Goal: Task Accomplishment & Management: Use online tool/utility

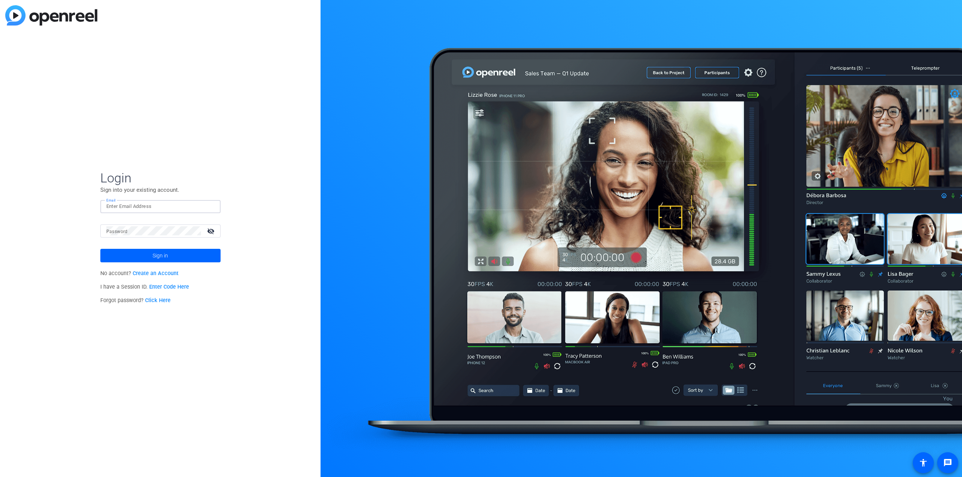
click at [167, 207] on input "Email" at bounding box center [160, 206] width 108 height 9
type input "[EMAIL_ADDRESS][DOMAIN_NAME]"
click at [100, 249] on button "Sign in" at bounding box center [160, 256] width 120 height 14
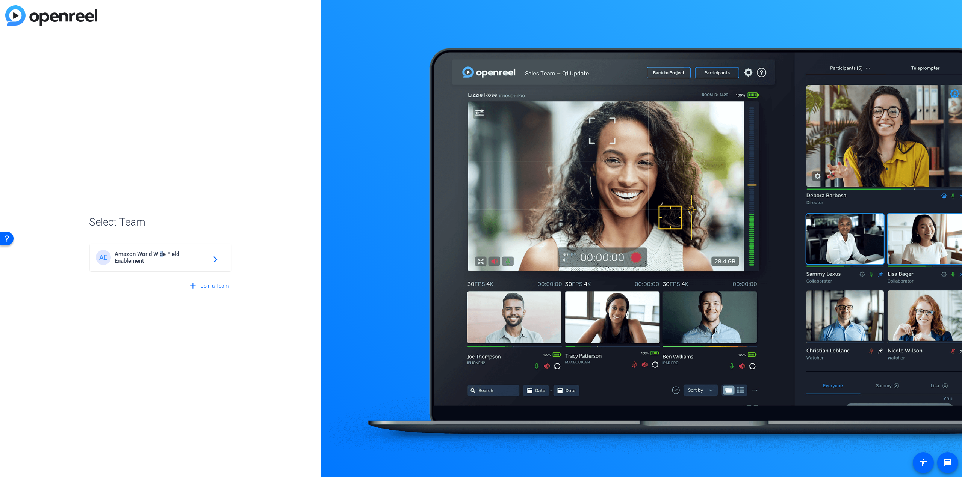
click at [161, 256] on span "Amazon World Wide Field Enablement" at bounding box center [162, 258] width 94 height 14
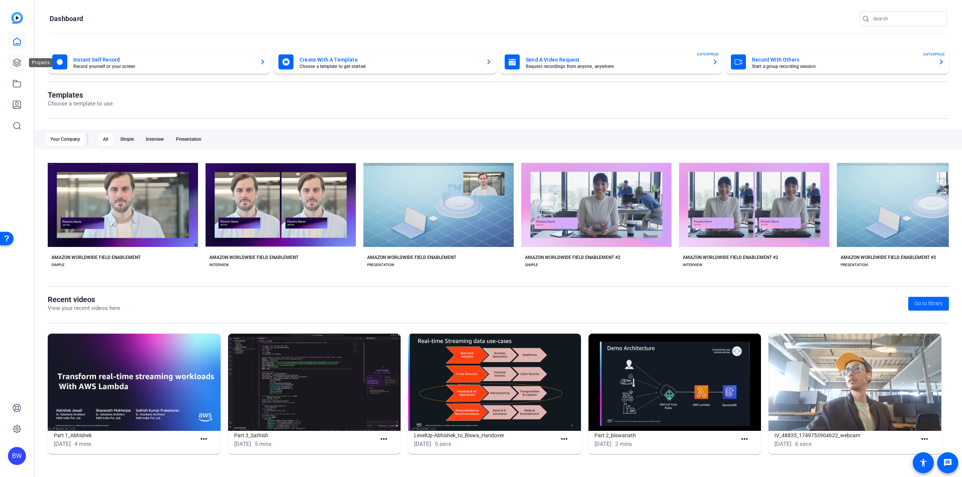
click at [19, 64] on icon at bounding box center [16, 62] width 9 height 9
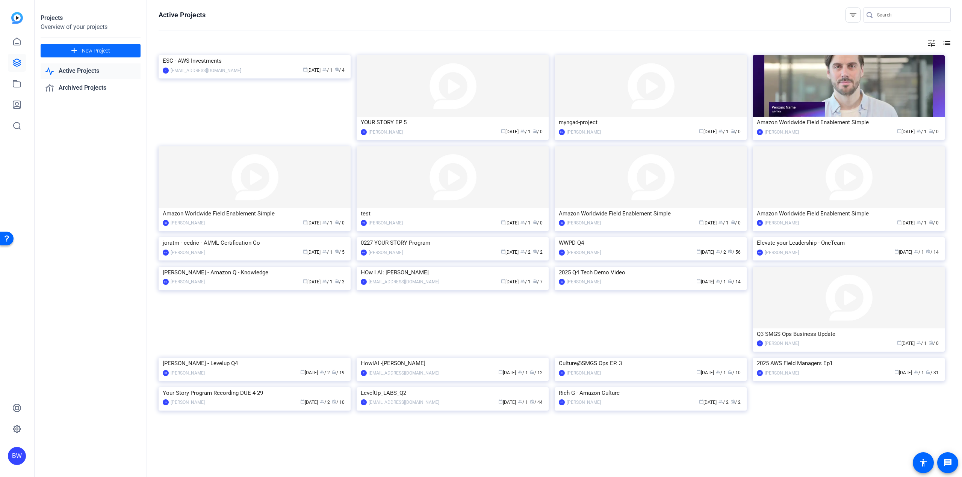
click at [109, 50] on span "New Project" at bounding box center [96, 51] width 28 height 8
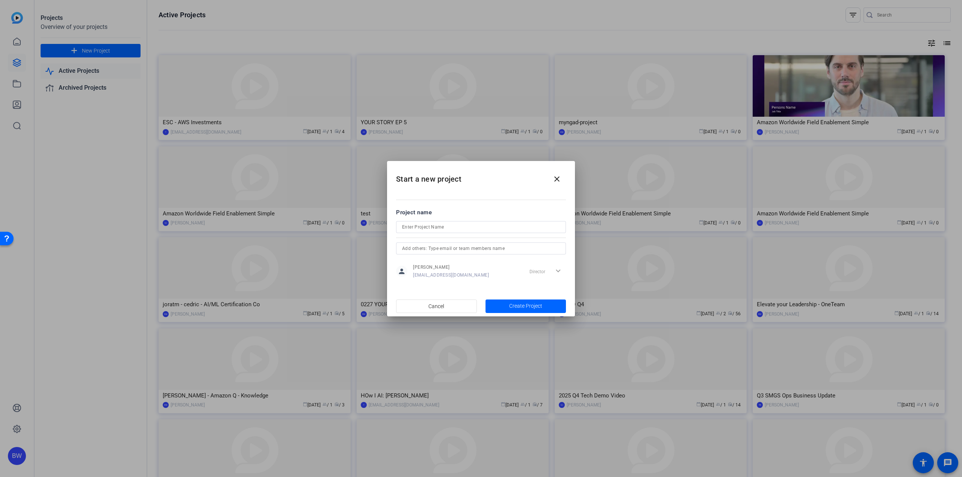
click at [465, 225] on input at bounding box center [481, 227] width 158 height 9
type input "0342 - SMGS LXD Community"
click at [459, 249] on input "text" at bounding box center [481, 248] width 158 height 9
type input "thobilly"
click at [451, 262] on span "[EMAIL_ADDRESS][DOMAIN_NAME]" at bounding box center [450, 264] width 75 height 6
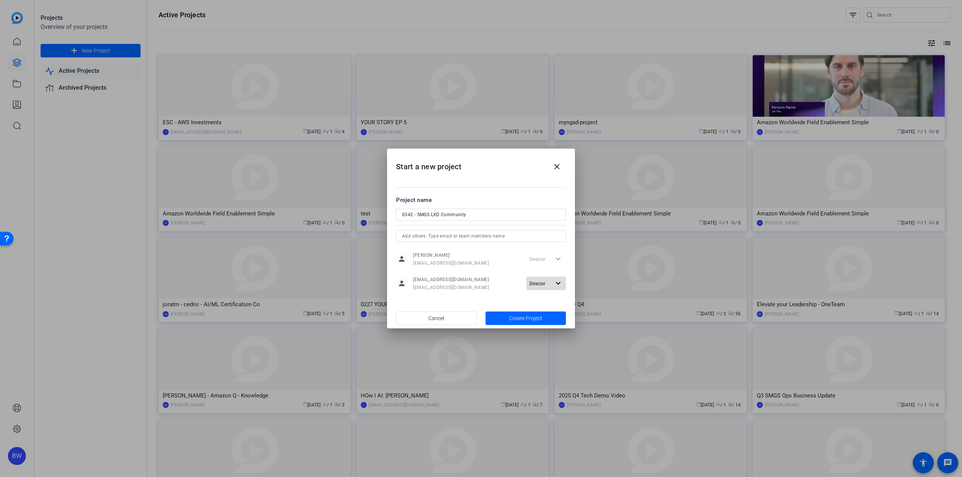
click at [542, 281] on span "Director" at bounding box center [537, 283] width 16 height 5
click at [510, 299] on div at bounding box center [481, 238] width 962 height 477
click at [520, 317] on span "Create Project" at bounding box center [525, 319] width 33 height 8
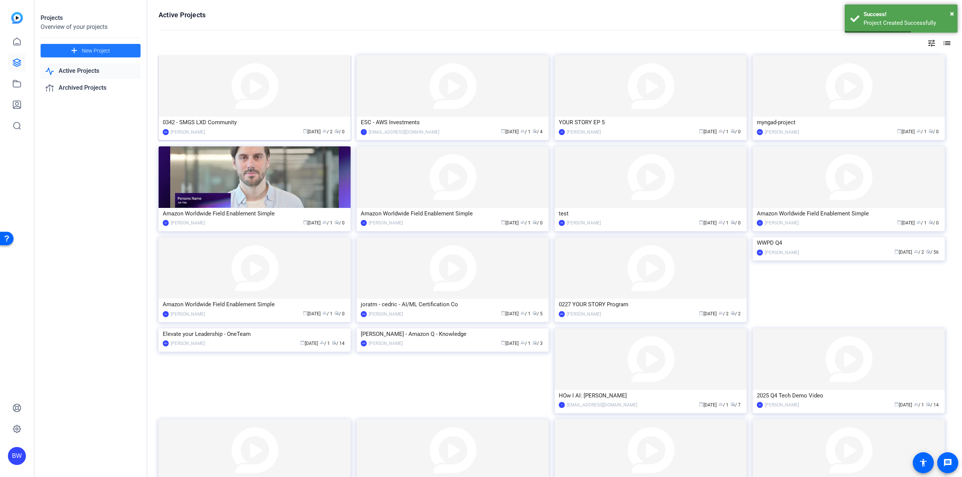
click at [224, 82] on img at bounding box center [255, 86] width 192 height 62
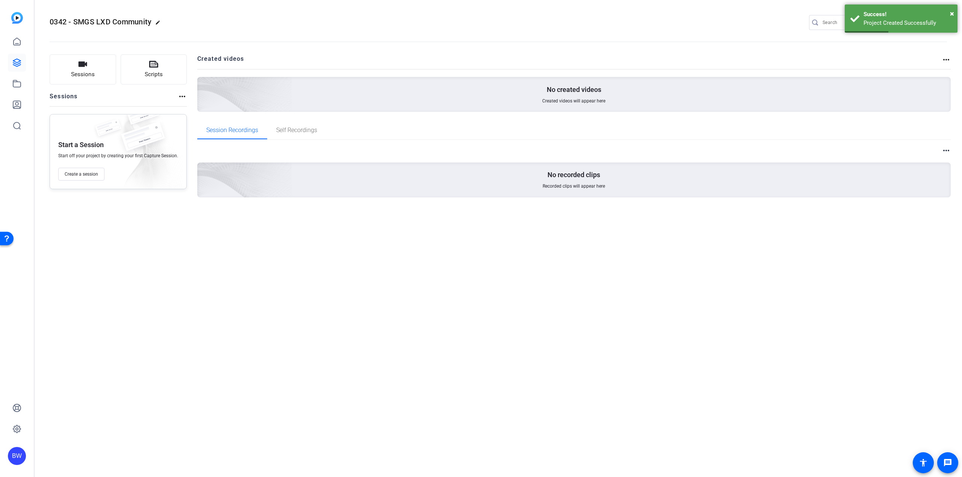
click at [314, 275] on div "0342 - SMGS LXD Community edit BW T settings Sessions Scripts Sessions more_hor…" at bounding box center [498, 238] width 927 height 477
click at [88, 176] on span "Create a session" at bounding box center [81, 174] width 33 height 6
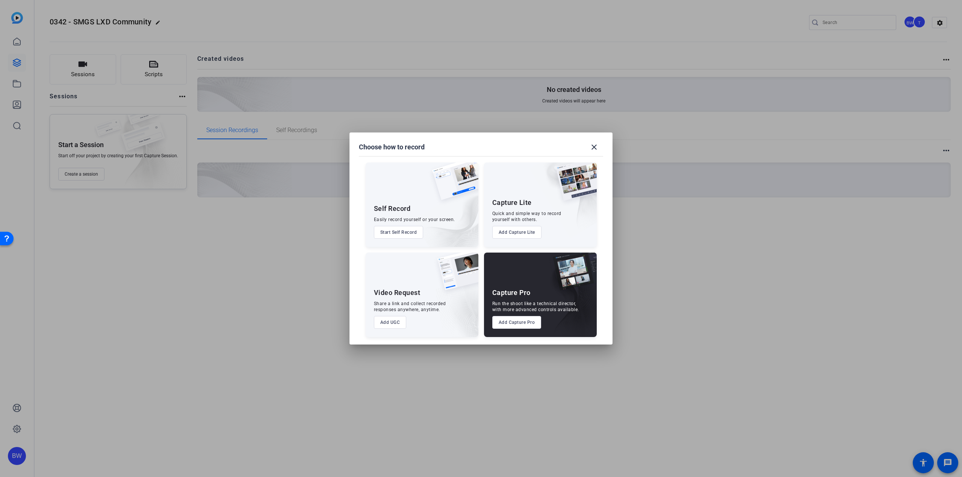
click at [390, 323] on button "Add UGC" at bounding box center [390, 322] width 33 height 13
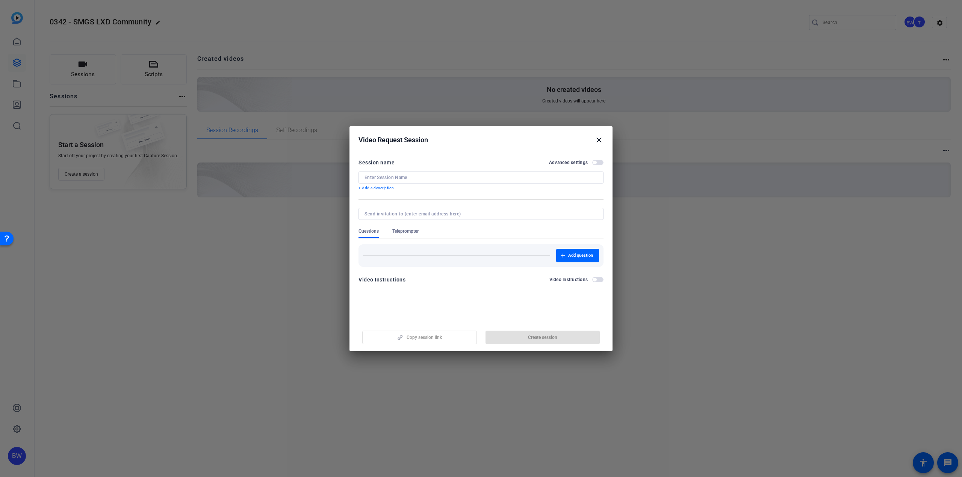
click at [407, 179] on input at bounding box center [480, 178] width 233 height 6
click at [465, 174] on div "LXD Community" at bounding box center [480, 178] width 233 height 12
type input "LXD Community Session"
click at [537, 340] on span "Create session" at bounding box center [542, 338] width 29 height 6
click at [435, 339] on span "Copy session link" at bounding box center [423, 338] width 35 height 6
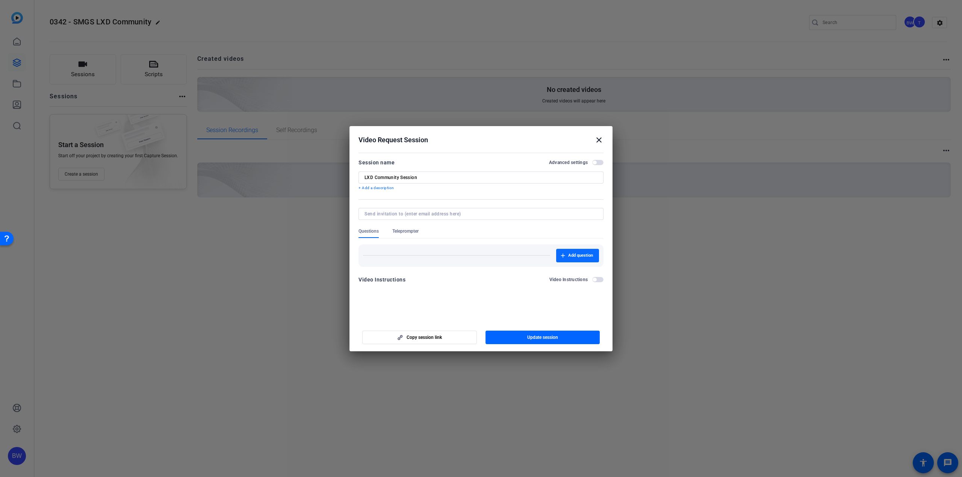
click at [594, 256] on span "button" at bounding box center [577, 256] width 43 height 18
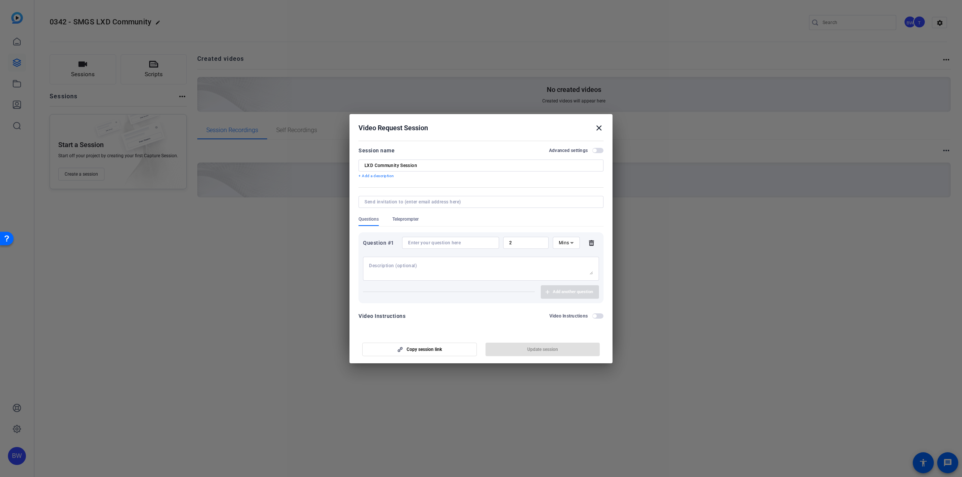
click at [456, 244] on input at bounding box center [450, 243] width 85 height 6
click at [456, 243] on input at bounding box center [450, 243] width 85 height 6
click at [461, 243] on input at bounding box center [450, 243] width 85 height 6
click at [458, 270] on textarea at bounding box center [481, 269] width 224 height 12
click at [467, 240] on input at bounding box center [450, 243] width 85 height 6
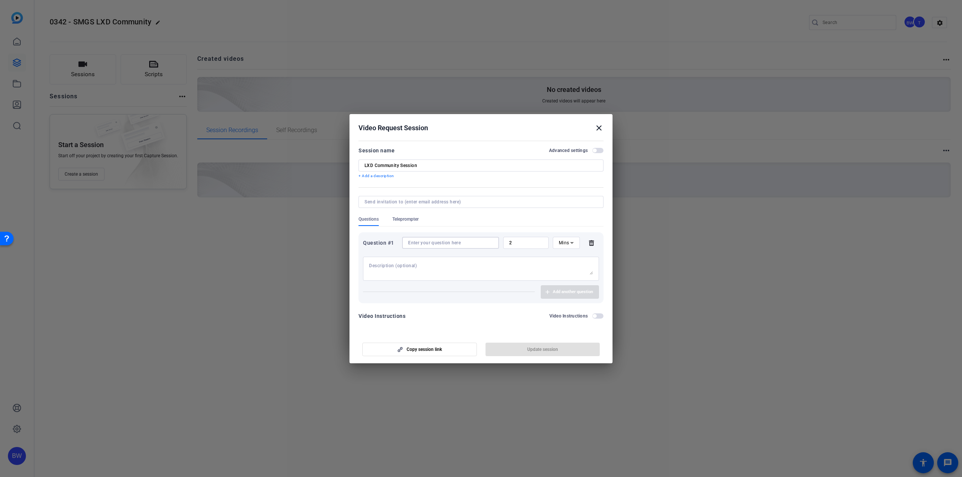
click at [471, 241] on input at bounding box center [450, 243] width 85 height 6
click at [570, 243] on icon at bounding box center [571, 243] width 9 height 9
click at [495, 263] on div at bounding box center [481, 238] width 962 height 477
click at [497, 263] on textarea at bounding box center [481, 269] width 224 height 12
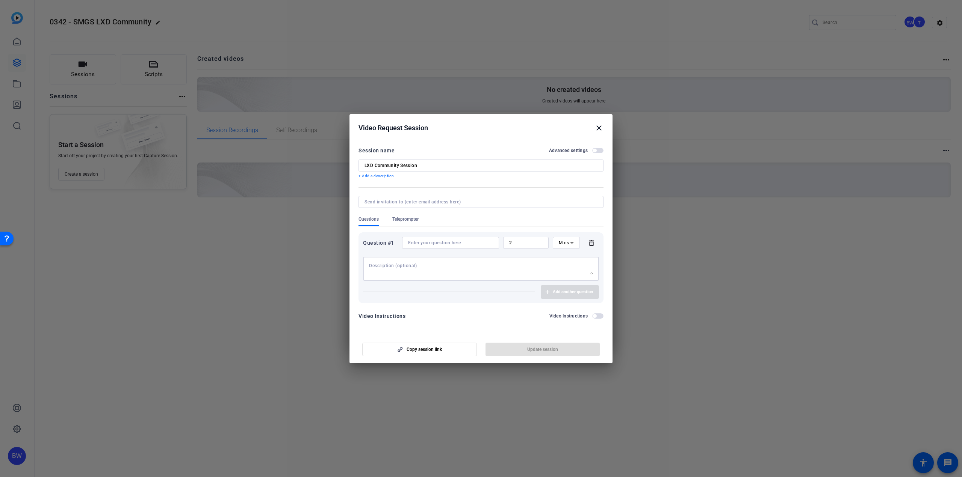
click at [497, 262] on div at bounding box center [481, 269] width 224 height 24
click at [495, 267] on textarea at bounding box center [481, 269] width 224 height 12
click at [599, 128] on mat-icon "close" at bounding box center [598, 128] width 9 height 9
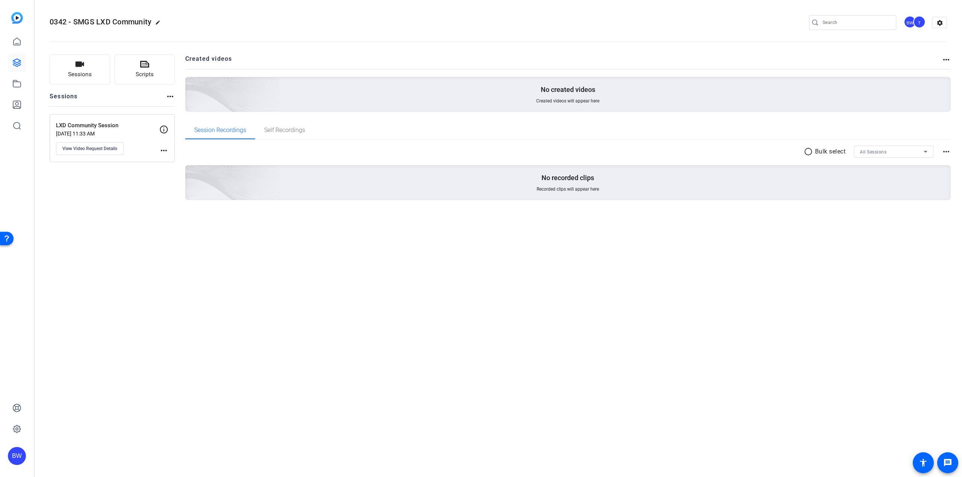
drag, startPoint x: 111, startPoint y: 350, endPoint x: 137, endPoint y: 363, distance: 28.7
click at [111, 350] on div "0342 - SMGS LXD Community edit BW T settings Sessions Scripts Sessions more_hor…" at bounding box center [498, 238] width 927 height 477
